Goal: Task Accomplishment & Management: Use online tool/utility

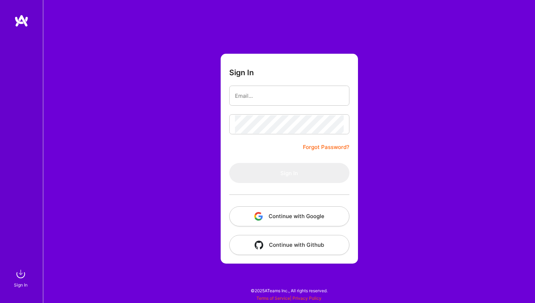
click at [291, 206] on button "Continue with Google" at bounding box center [289, 216] width 120 height 20
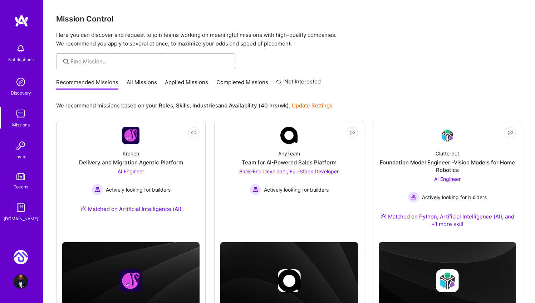
click at [23, 253] on img at bounding box center [21, 257] width 14 height 14
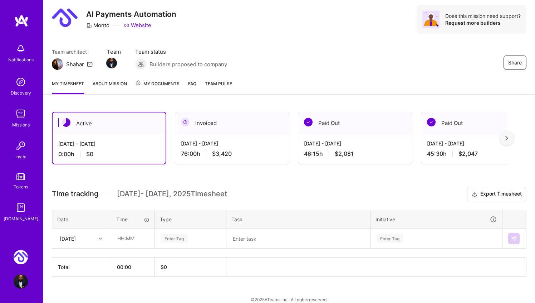
scroll to position [29, 0]
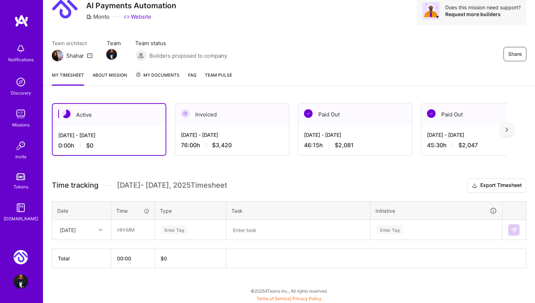
click at [506, 130] on img at bounding box center [507, 129] width 3 height 5
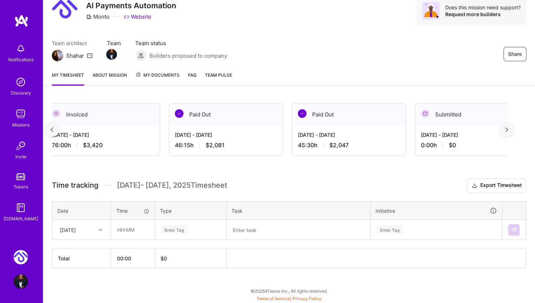
scroll to position [0, 130]
click at [506, 130] on img at bounding box center [507, 129] width 3 height 5
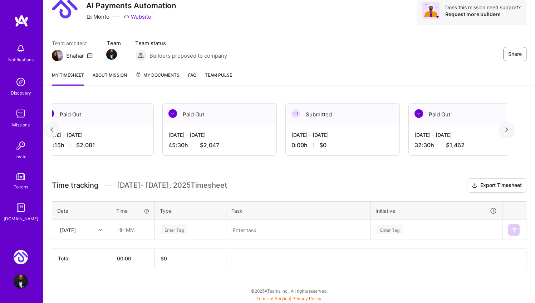
scroll to position [0, 259]
click at [507, 130] on img at bounding box center [507, 129] width 3 height 5
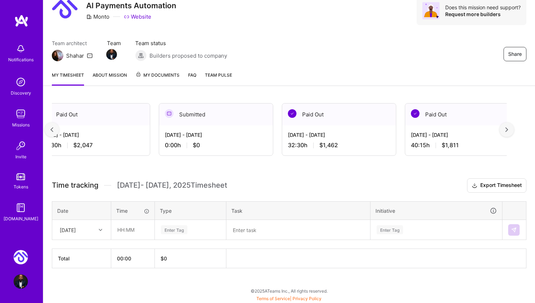
scroll to position [0, 389]
click at [507, 131] on img at bounding box center [507, 129] width 3 height 5
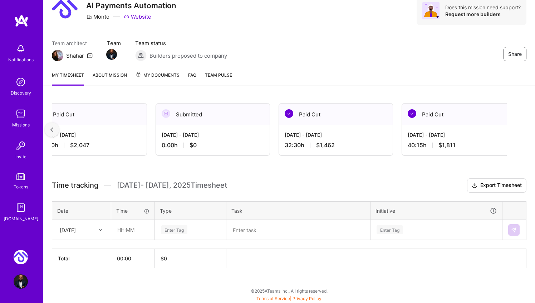
scroll to position [0, 398]
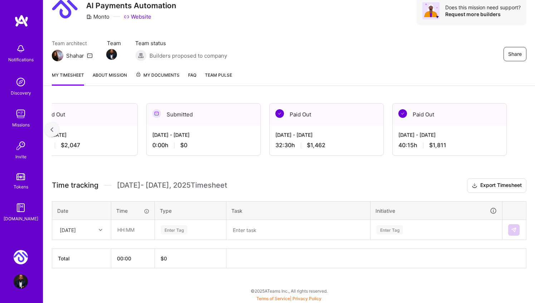
click at [51, 129] on img at bounding box center [51, 129] width 3 height 5
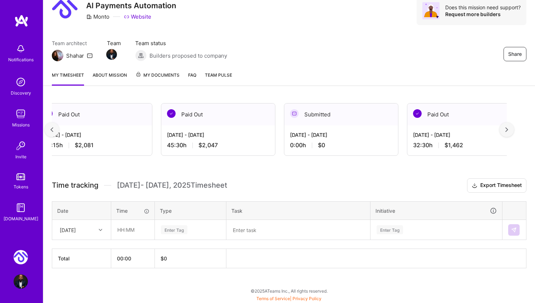
scroll to position [0, 259]
click at [507, 129] on img at bounding box center [507, 129] width 3 height 5
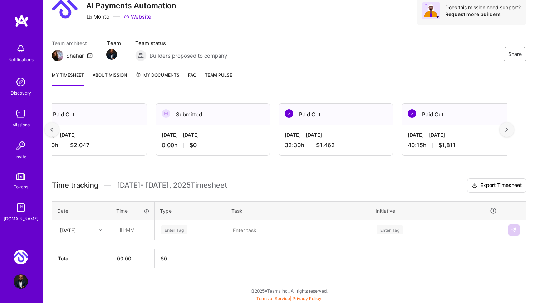
click at [53, 124] on div at bounding box center [52, 129] width 14 height 14
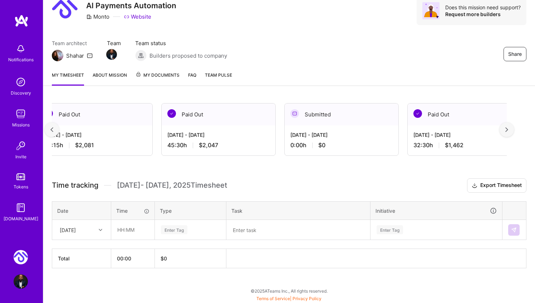
scroll to position [0, 259]
click at [508, 129] on img at bounding box center [507, 129] width 3 height 5
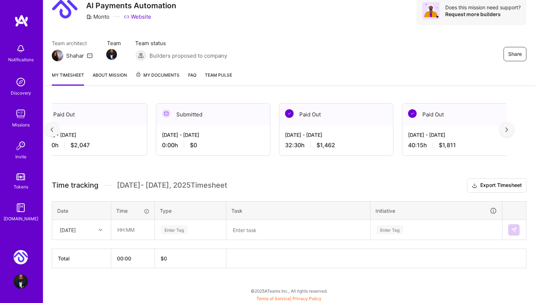
scroll to position [0, 389]
click at [50, 127] on img at bounding box center [51, 129] width 3 height 5
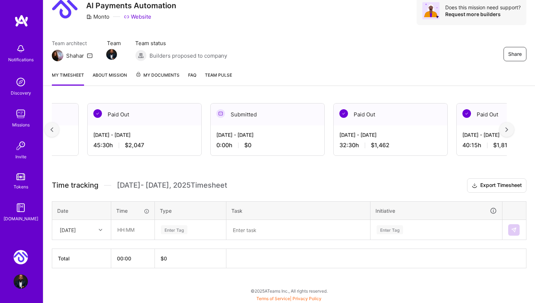
scroll to position [0, 398]
